Goal: Use online tool/utility: Utilize a website feature to perform a specific function

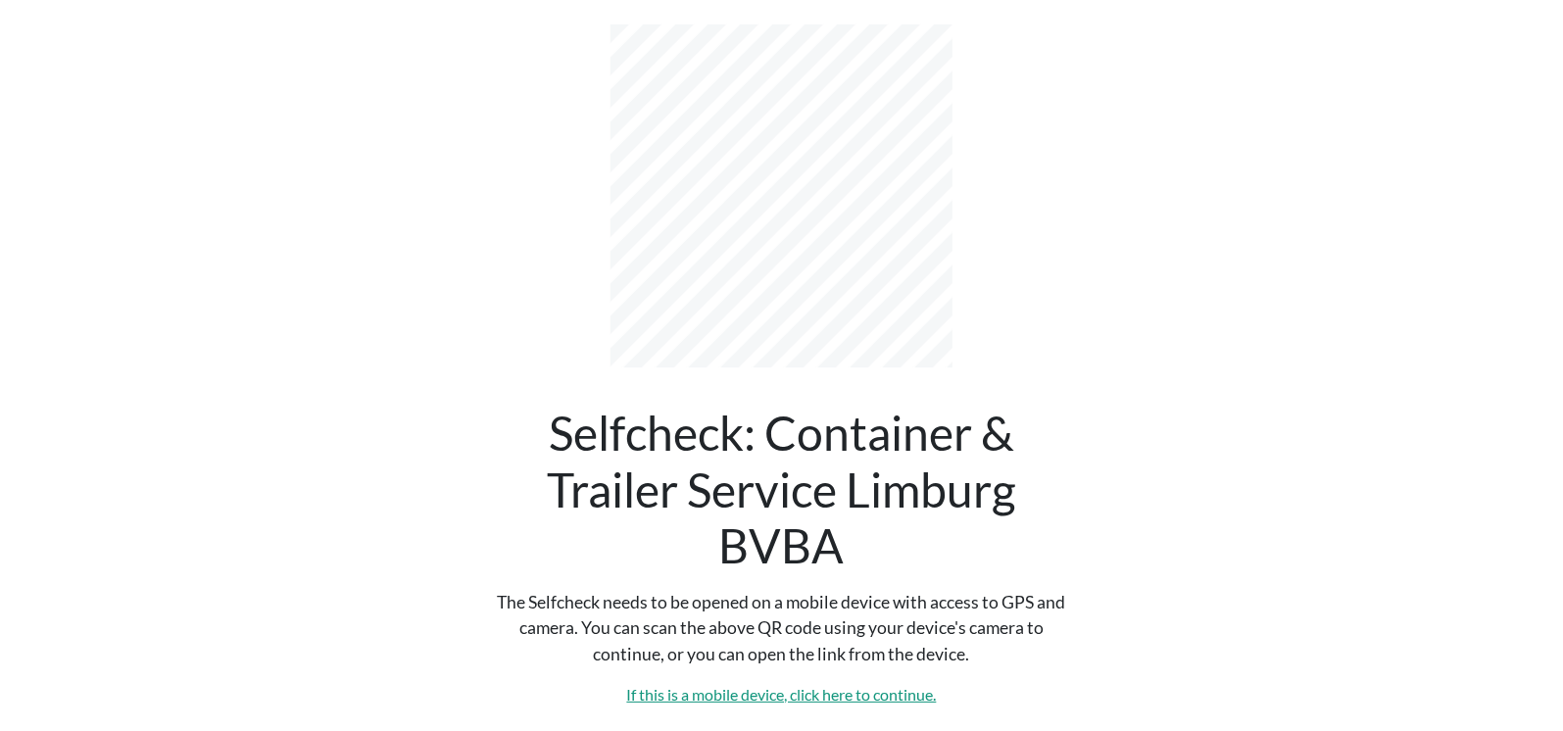
click at [852, 700] on link "If this is a mobile device, click here to continue." at bounding box center [782, 694] width 310 height 19
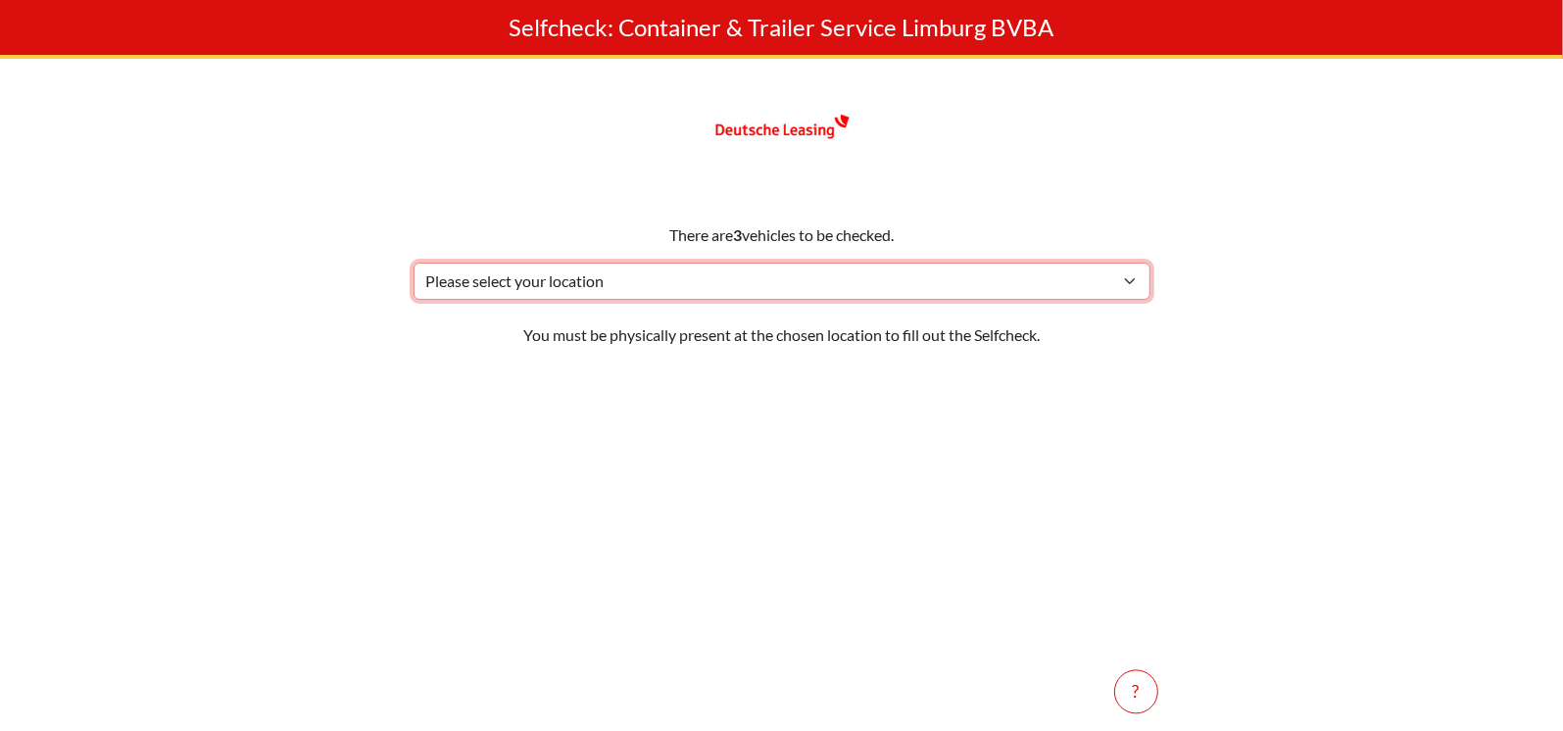
click at [486, 286] on select "Please select your location Holtum-Noordweg 9, 6121 PA Born Troisdorflaan 3, 36…" at bounding box center [782, 281] width 737 height 37
select select "8359"
click at [414, 263] on select "Please select your location Holtum-Noordweg 9, 6121 PA Born Troisdorflaan 3, 36…" at bounding box center [782, 281] width 737 height 37
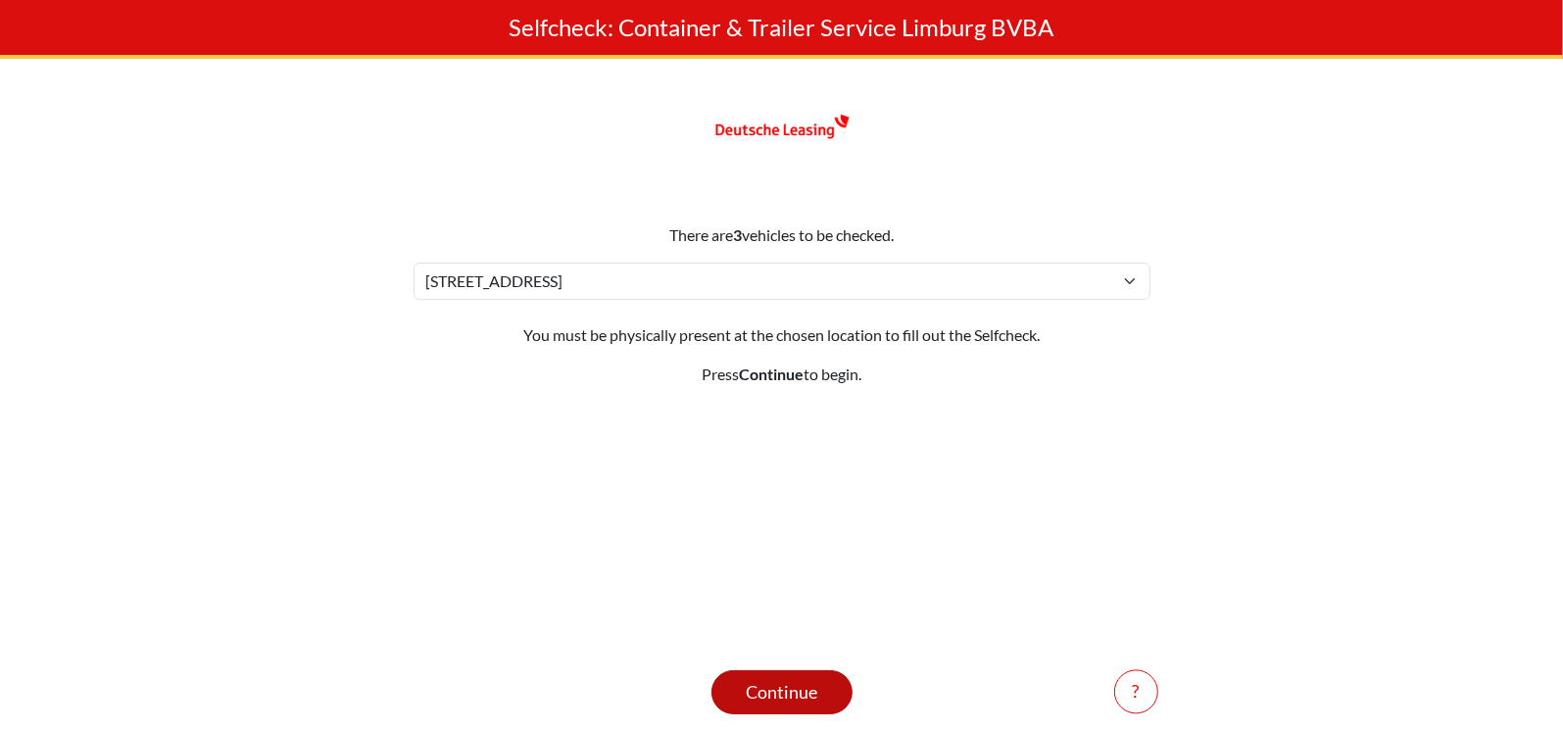
click at [772, 683] on div "Continue" at bounding box center [782, 692] width 92 height 26
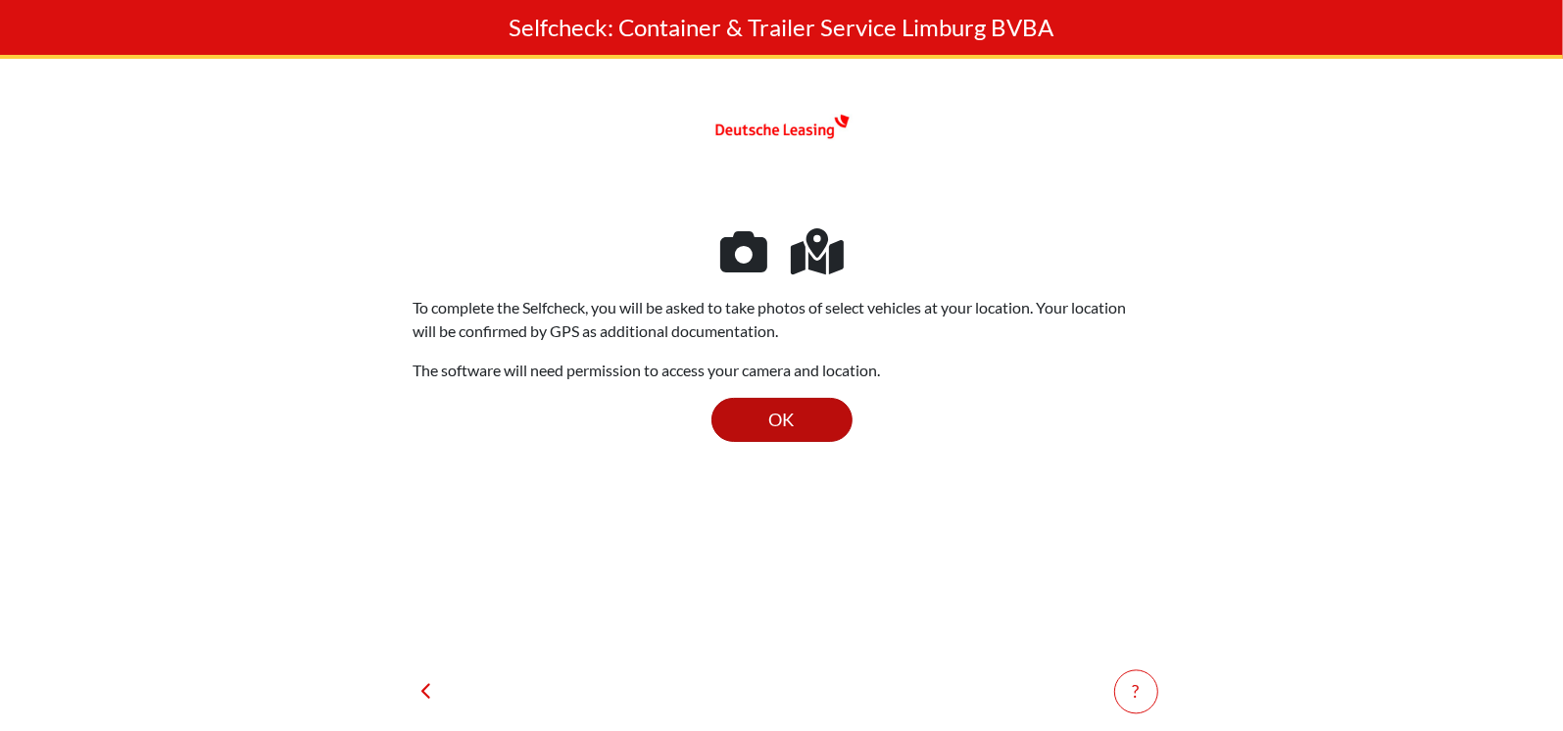
click at [738, 432] on div "OK" at bounding box center [782, 420] width 92 height 26
click at [788, 413] on span "OK" at bounding box center [781, 420] width 25 height 22
